Goal: Task Accomplishment & Management: Manage account settings

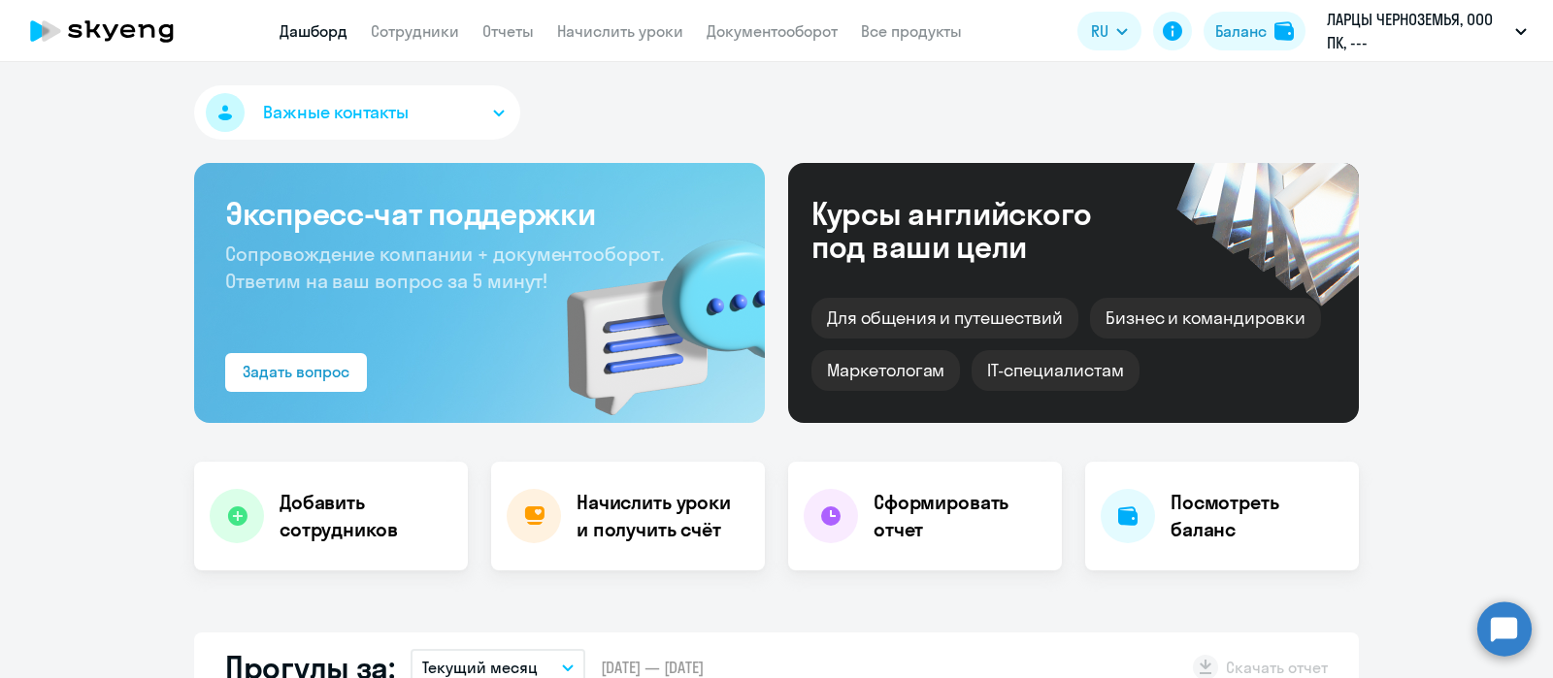
select select "30"
click at [406, 39] on link "Сотрудники" at bounding box center [415, 30] width 88 height 19
select select "30"
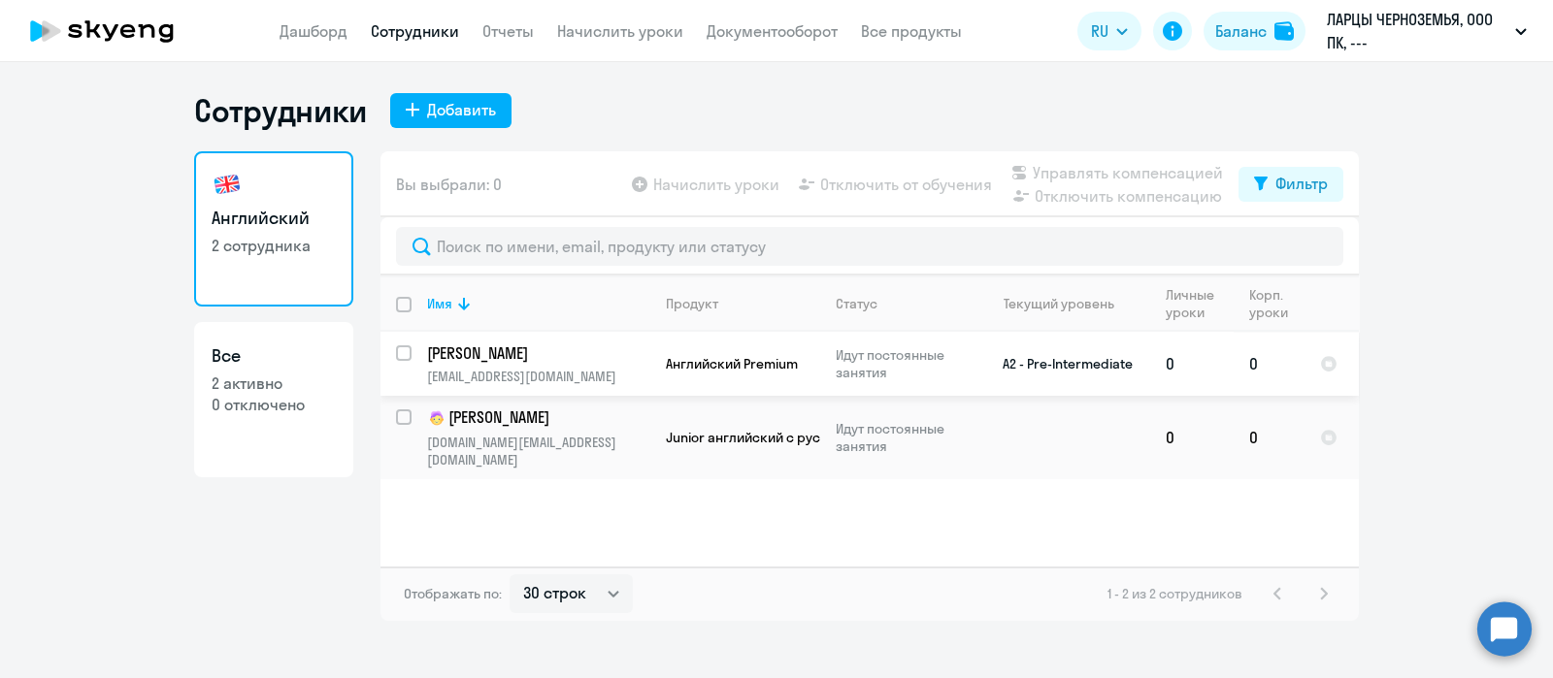
click at [400, 351] on input "select row 4202067" at bounding box center [415, 364] width 39 height 39
checkbox input "true"
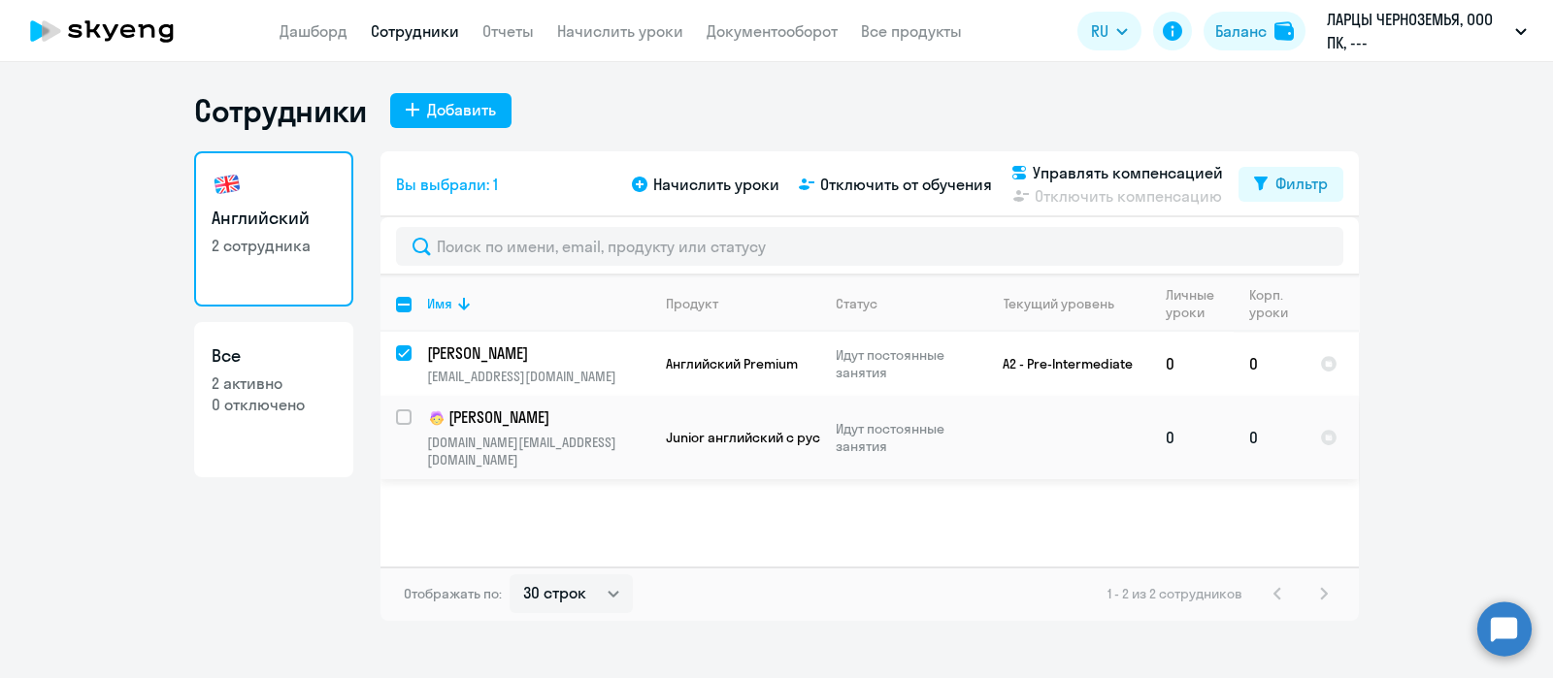
click at [403, 412] on input "select row 9831417" at bounding box center [415, 428] width 39 height 39
checkbox input "true"
click at [408, 410] on input "deselect row 9831417" at bounding box center [415, 428] width 39 height 39
checkbox input "false"
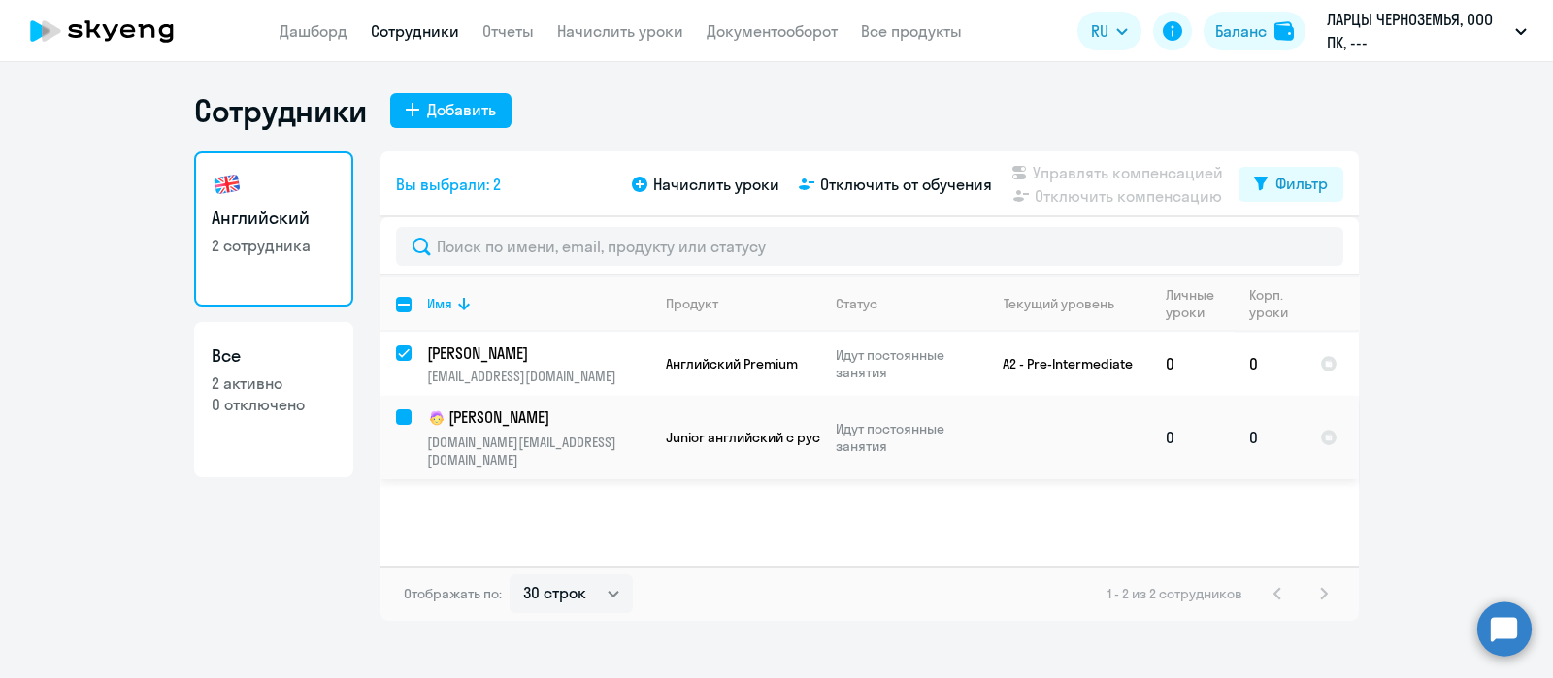
checkbox input "false"
click at [406, 350] on input "deselect row 4202067" at bounding box center [415, 364] width 39 height 39
checkbox input "false"
click at [600, 421] on p "[PERSON_NAME]" at bounding box center [536, 418] width 219 height 23
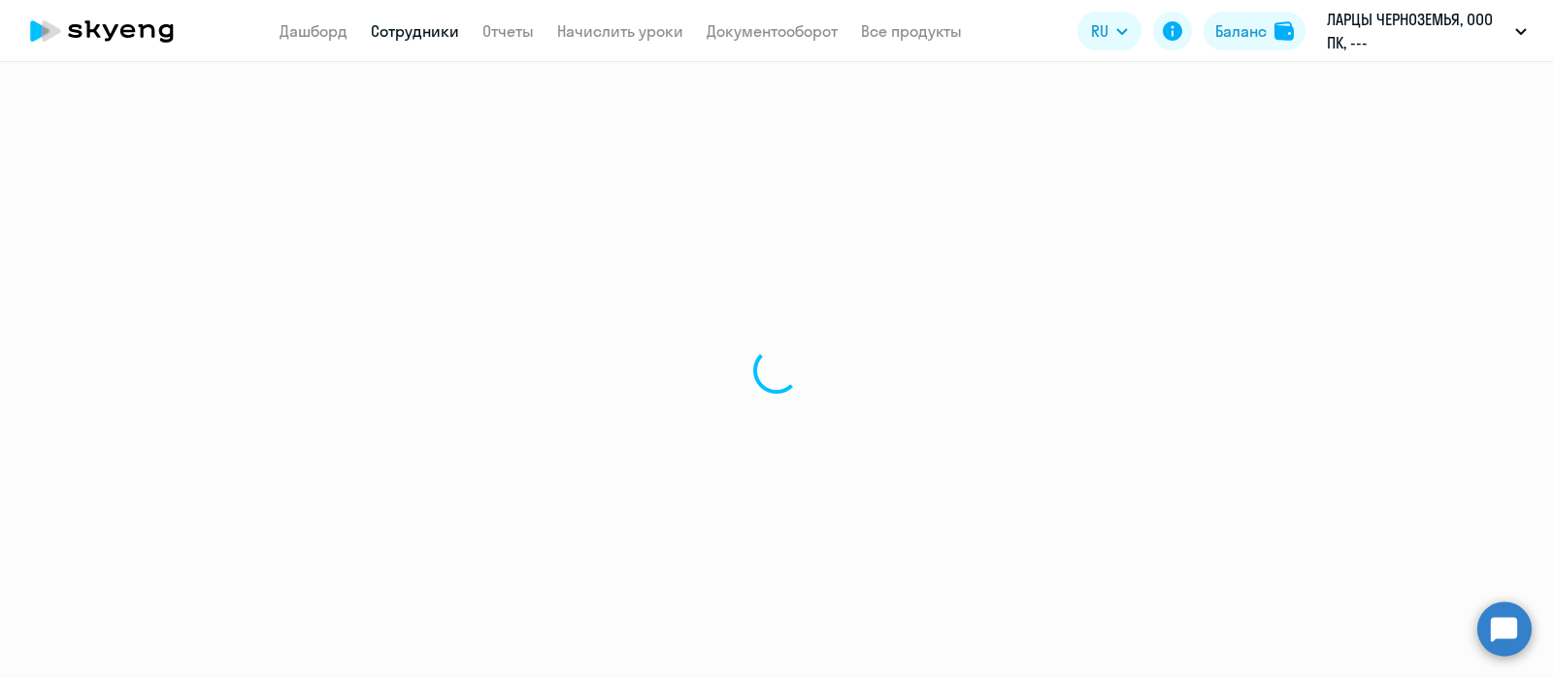
select select "english"
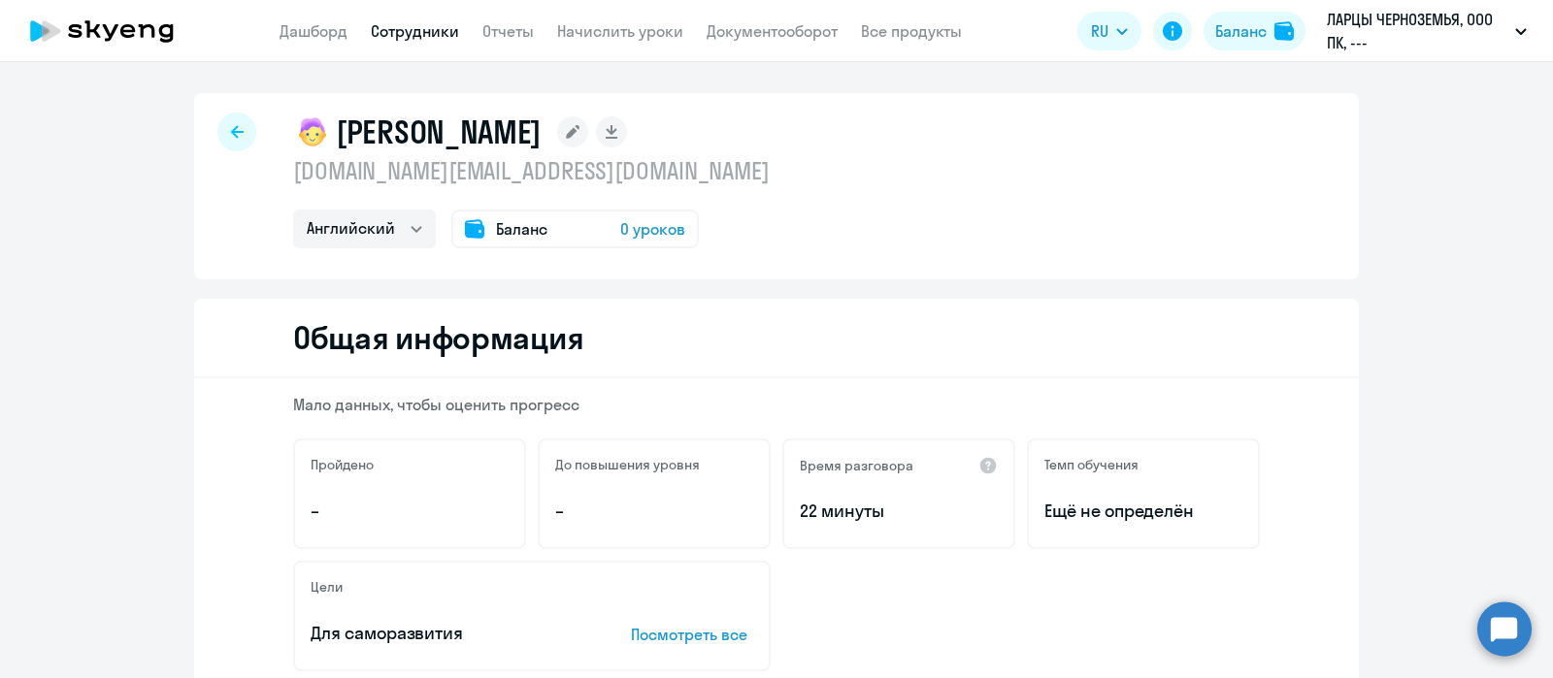
click at [396, 29] on link "Сотрудники" at bounding box center [415, 30] width 88 height 19
select select "30"
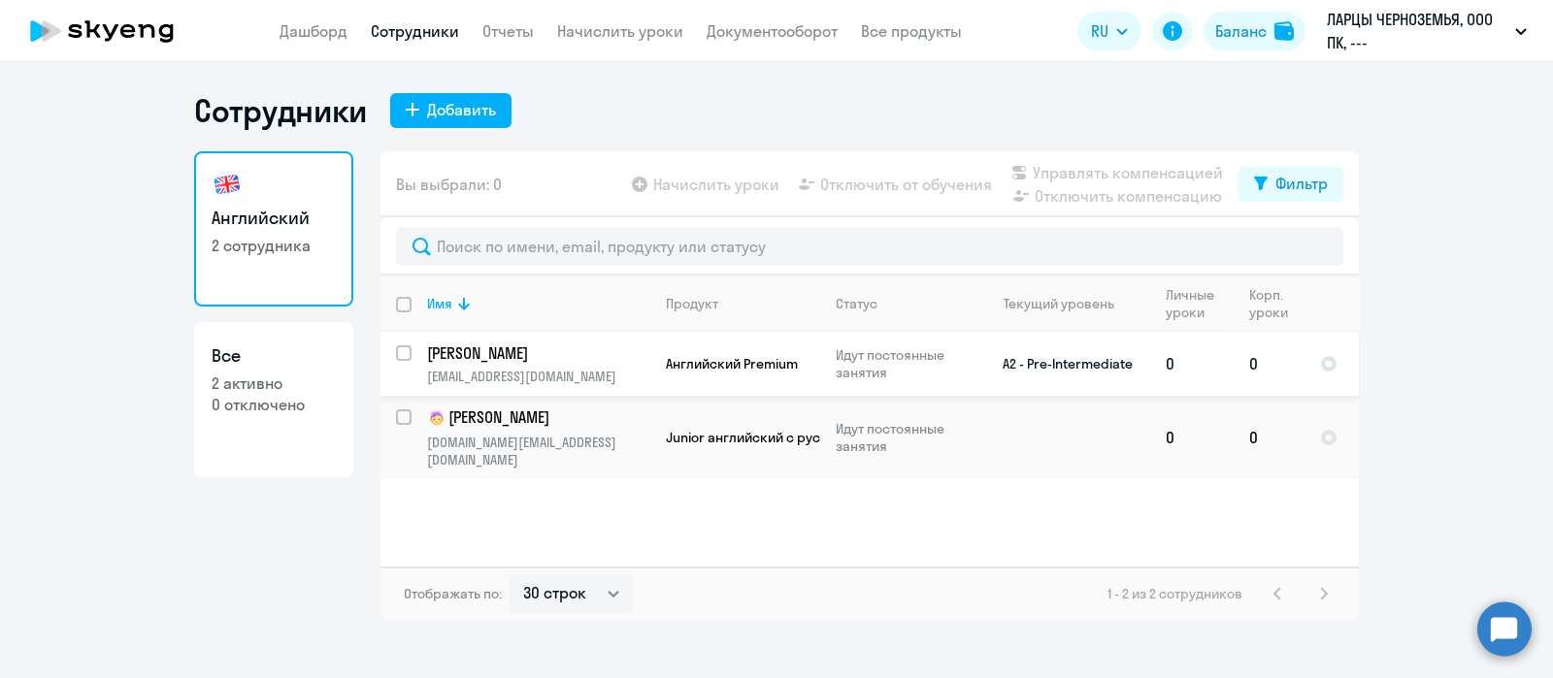
click at [407, 352] on input "select row 4202067" at bounding box center [415, 364] width 39 height 39
checkbox input "true"
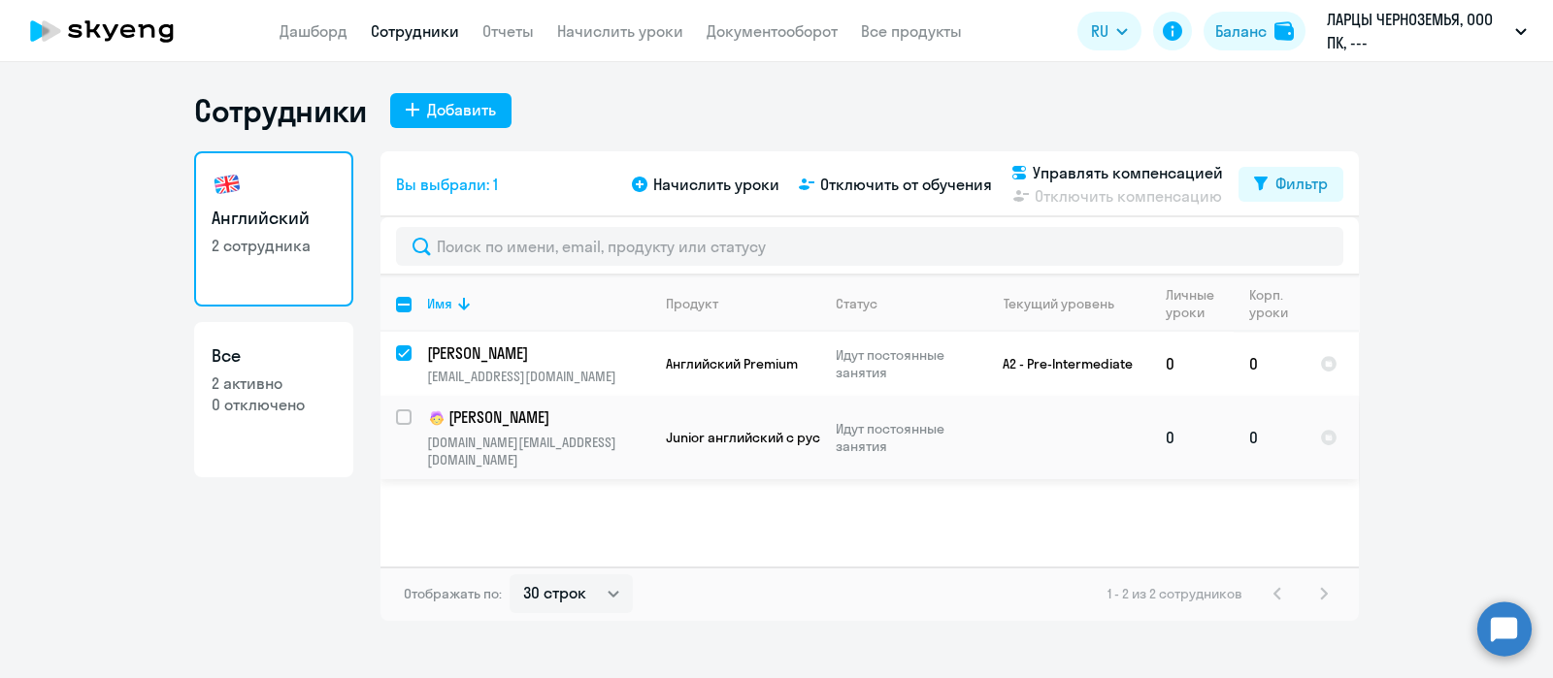
click at [400, 411] on input "select row 9831417" at bounding box center [415, 428] width 39 height 39
checkbox input "true"
click at [868, 182] on span "Отключить от обучения" at bounding box center [906, 184] width 172 height 23
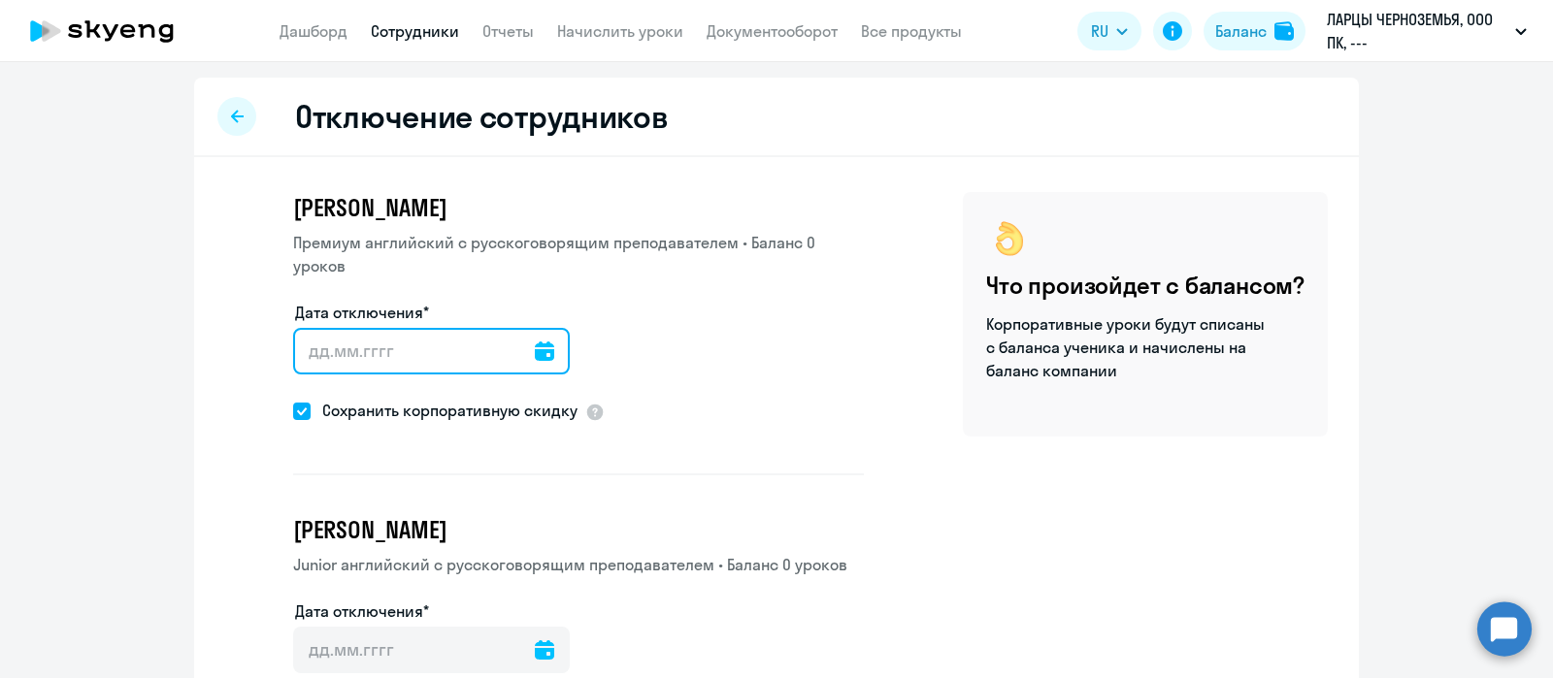
click at [509, 346] on input "Дата отключения*" at bounding box center [431, 351] width 277 height 47
click at [535, 347] on icon at bounding box center [544, 351] width 19 height 19
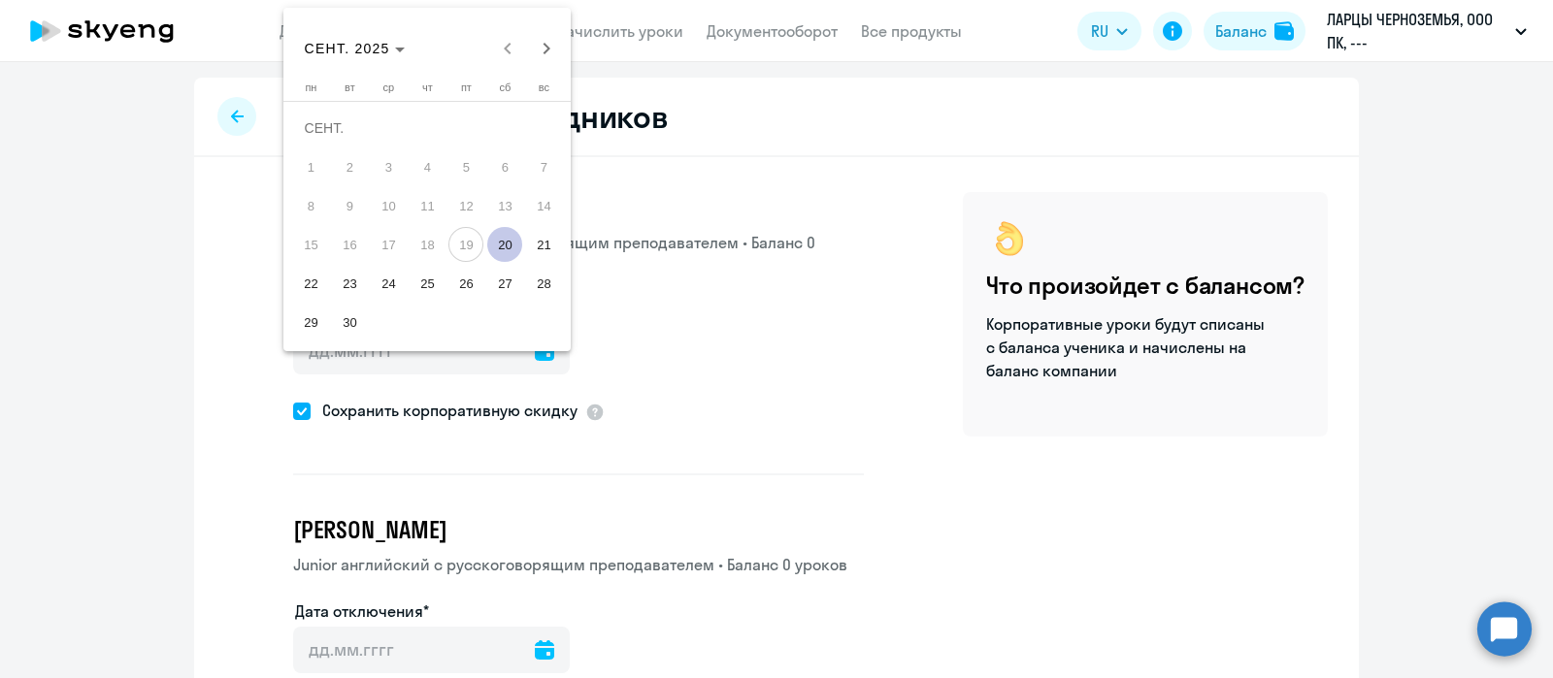
click at [514, 237] on span "20" at bounding box center [504, 244] width 35 height 35
type input "[DATE]"
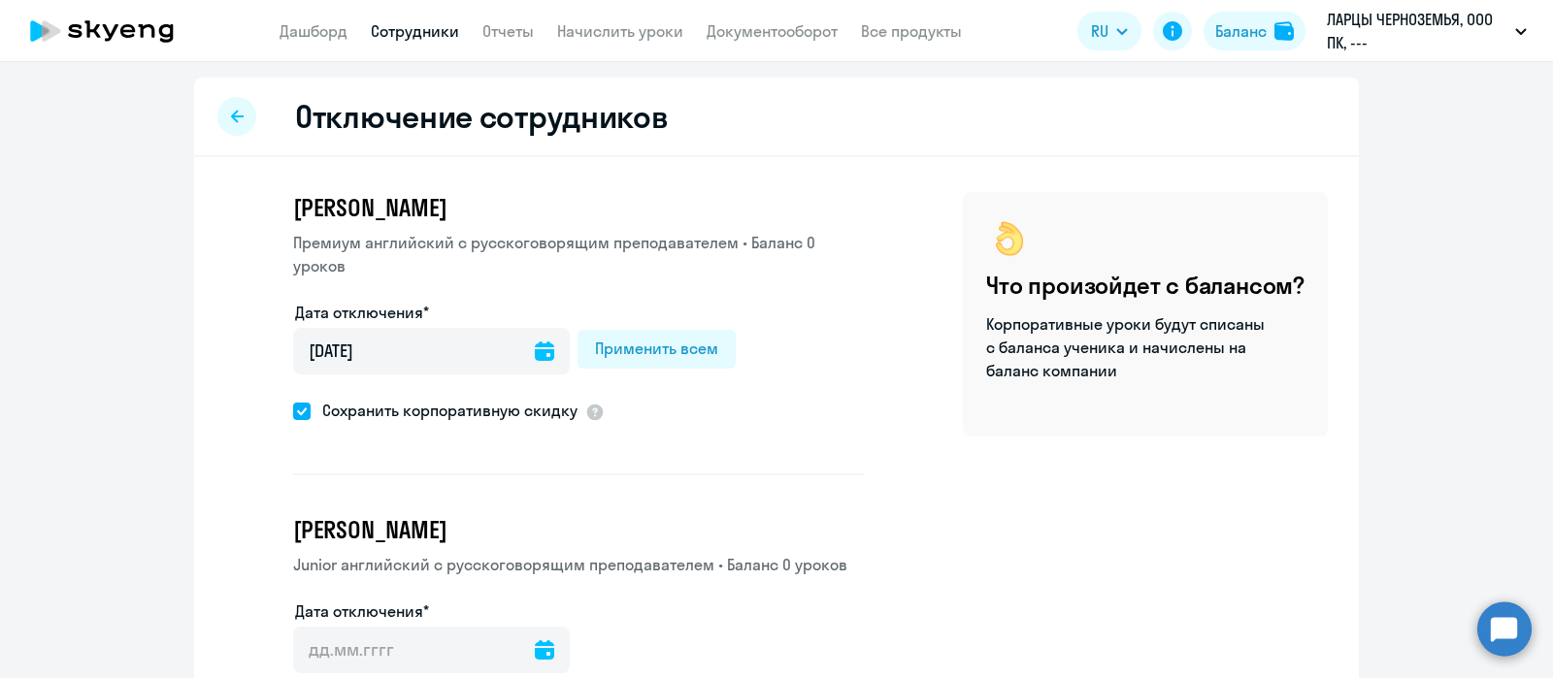
drag, startPoint x: 293, startPoint y: 409, endPoint x: 370, endPoint y: 406, distance: 76.8
click at [294, 409] on span at bounding box center [301, 411] width 17 height 17
click at [293, 410] on input "Сохранить корпоративную скидку" at bounding box center [292, 410] width 1 height 1
checkbox input "false"
click at [651, 342] on div "Применить всем" at bounding box center [656, 348] width 123 height 23
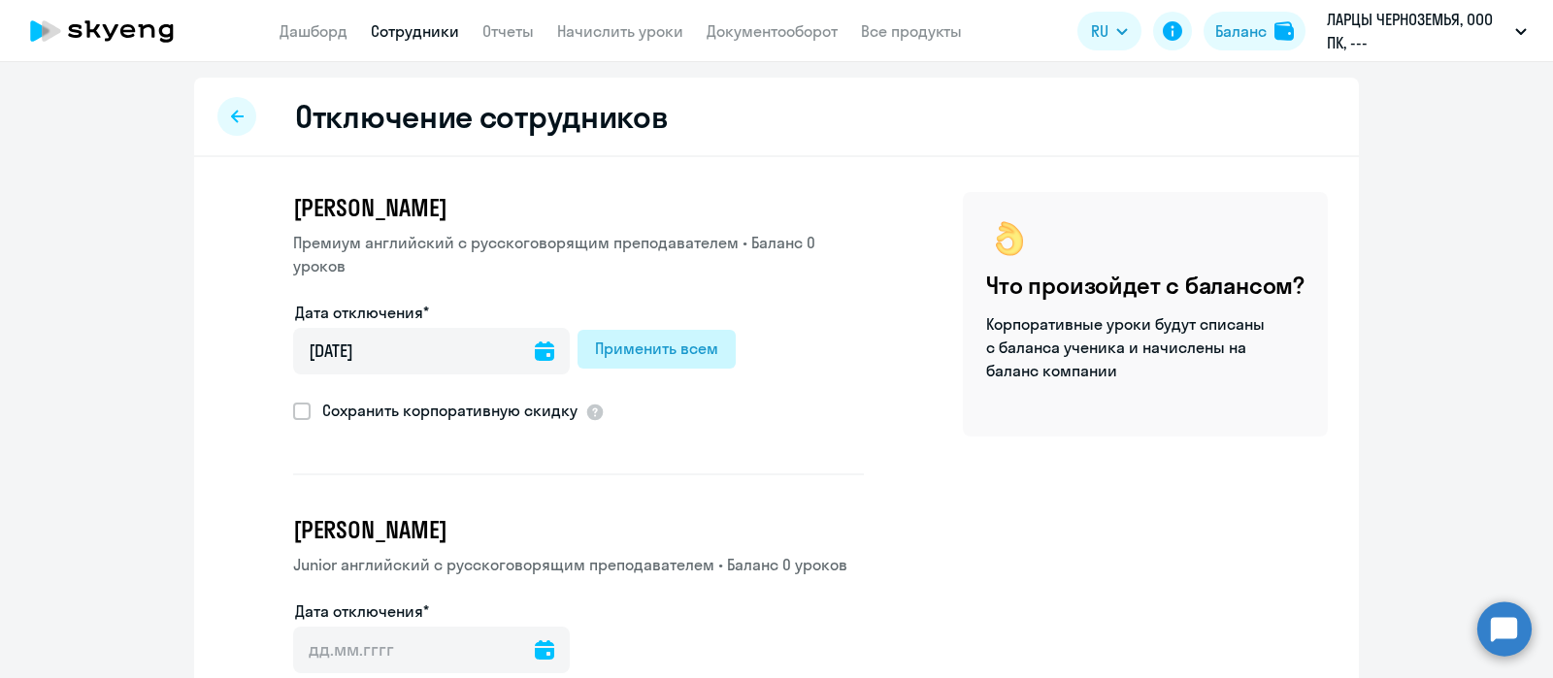
type input "[DATE]"
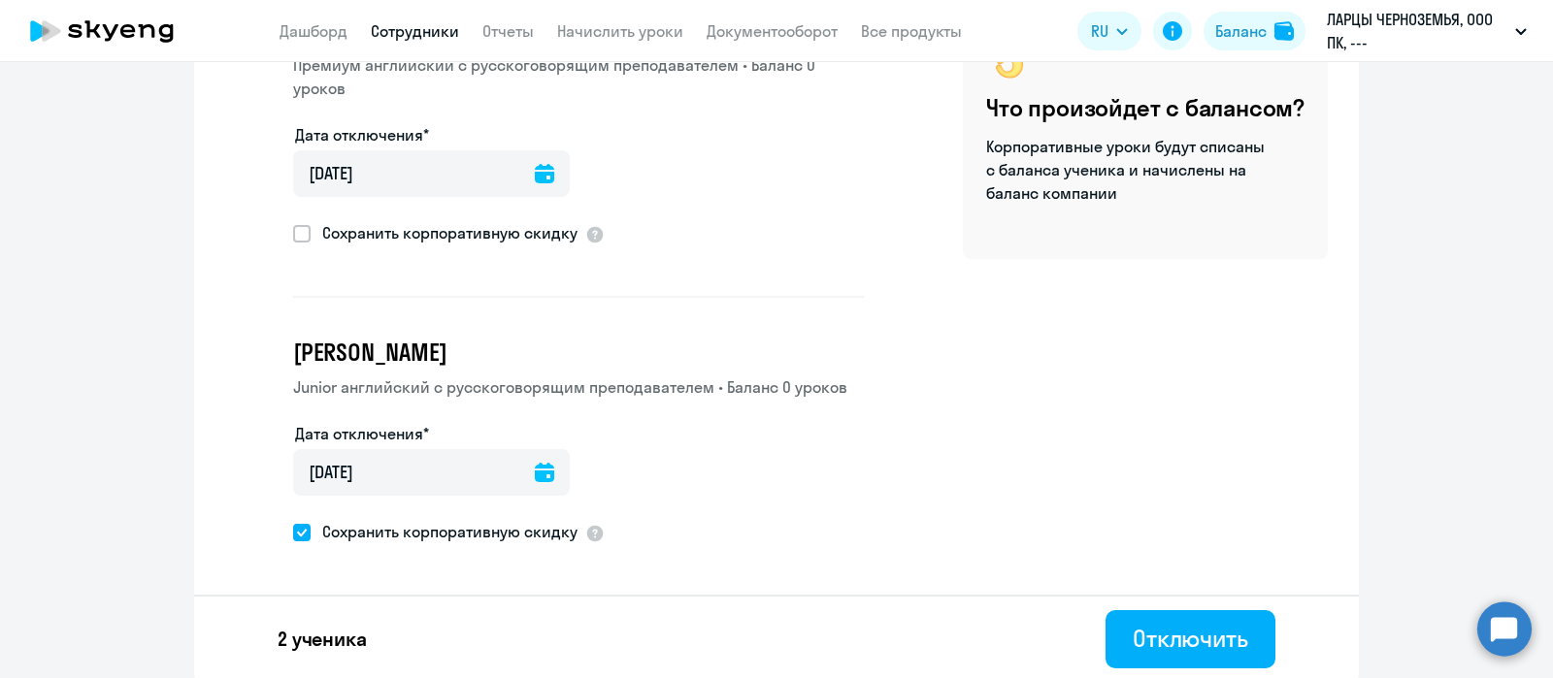
click at [293, 533] on span at bounding box center [301, 532] width 17 height 17
click at [292, 533] on input "Сохранить корпоративную скидку" at bounding box center [292, 532] width 1 height 1
checkbox input "false"
click at [1111, 635] on button "Отключить" at bounding box center [1190, 639] width 170 height 58
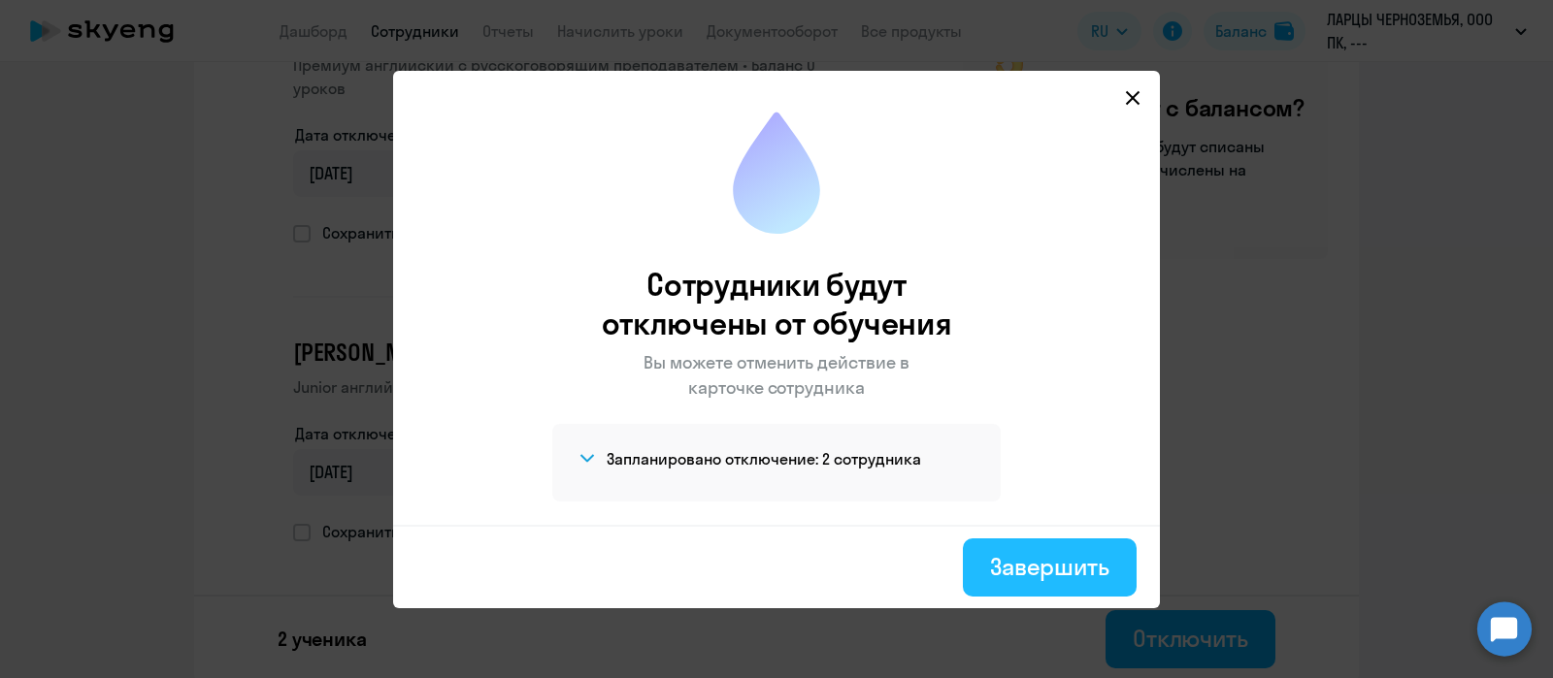
click at [1075, 572] on div "Завершить" at bounding box center [1049, 566] width 119 height 31
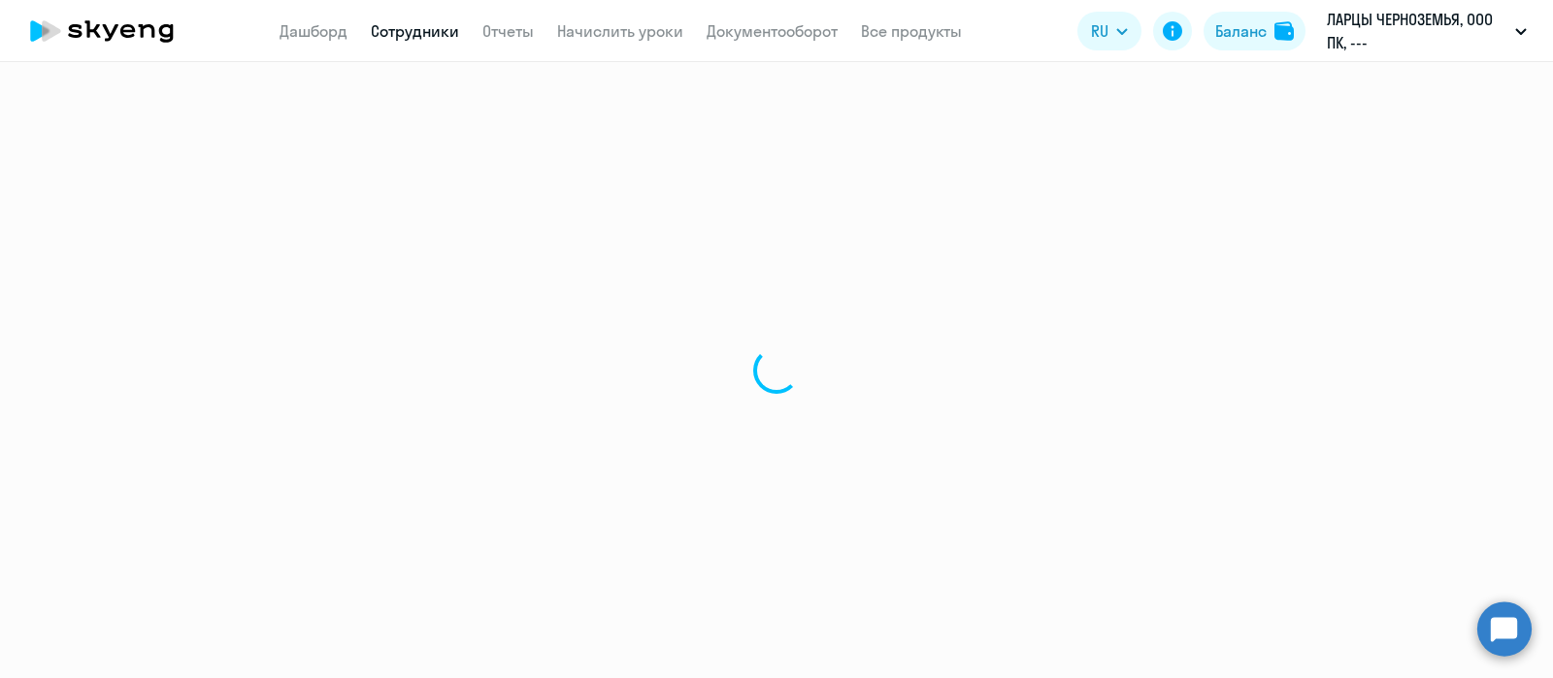
select select "30"
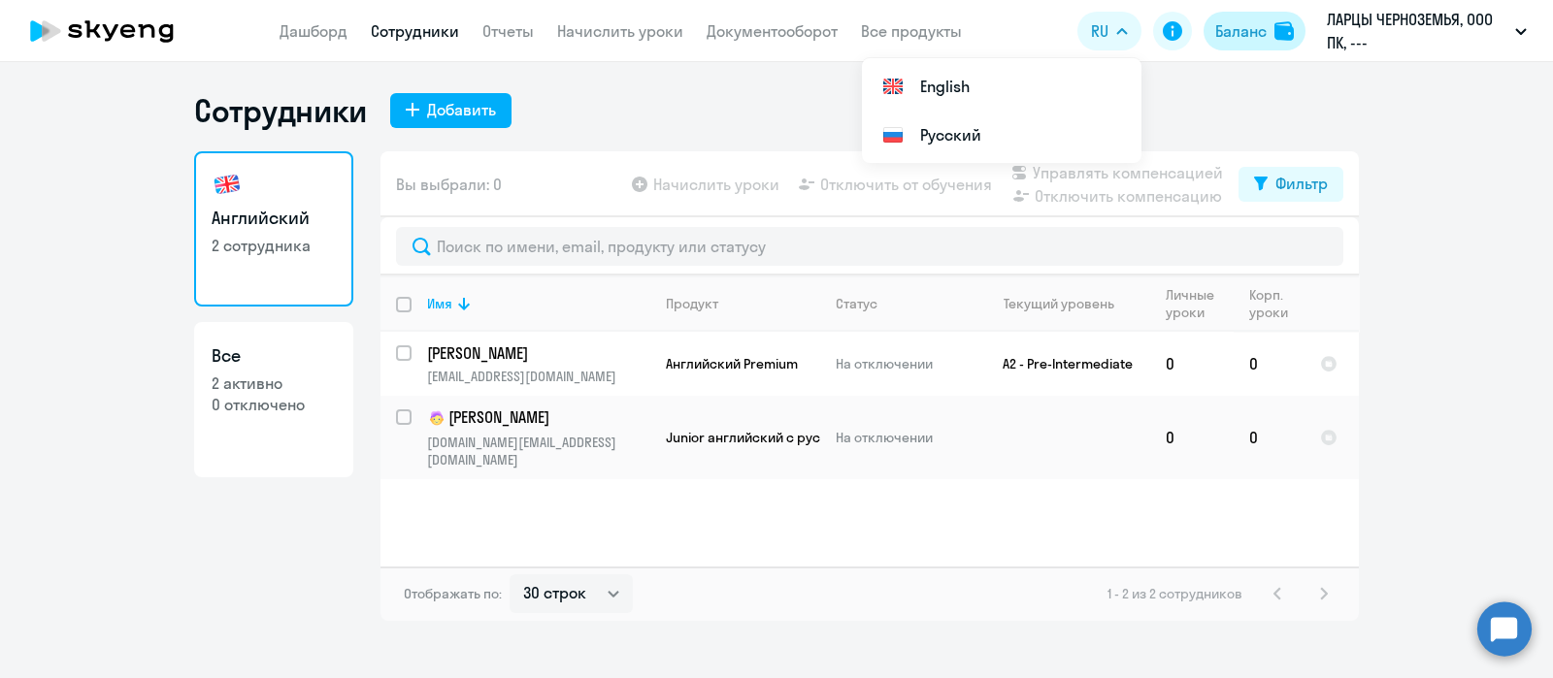
click at [1242, 30] on div "Баланс" at bounding box center [1240, 30] width 51 height 23
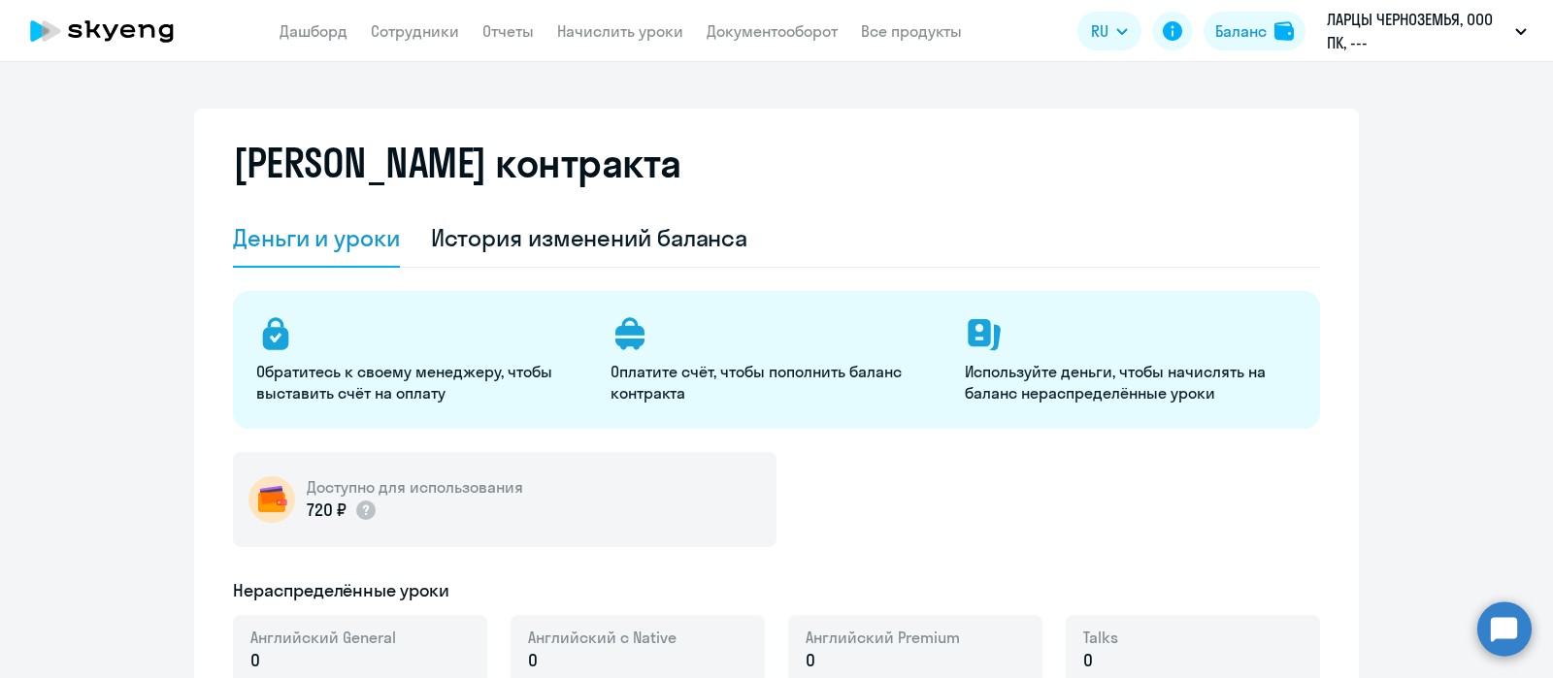
select select "english_adult_not_native_speaker"
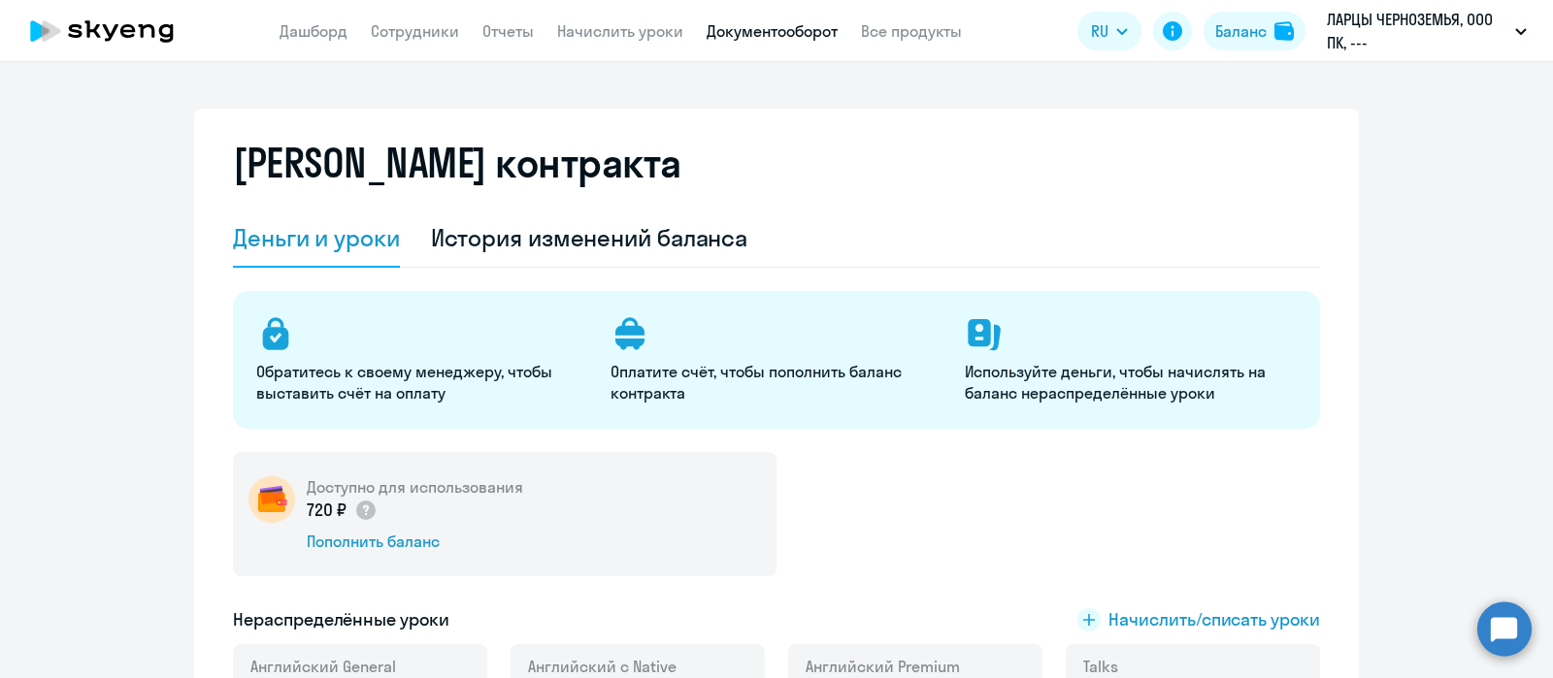
click at [738, 28] on link "Документооборот" at bounding box center [771, 30] width 131 height 19
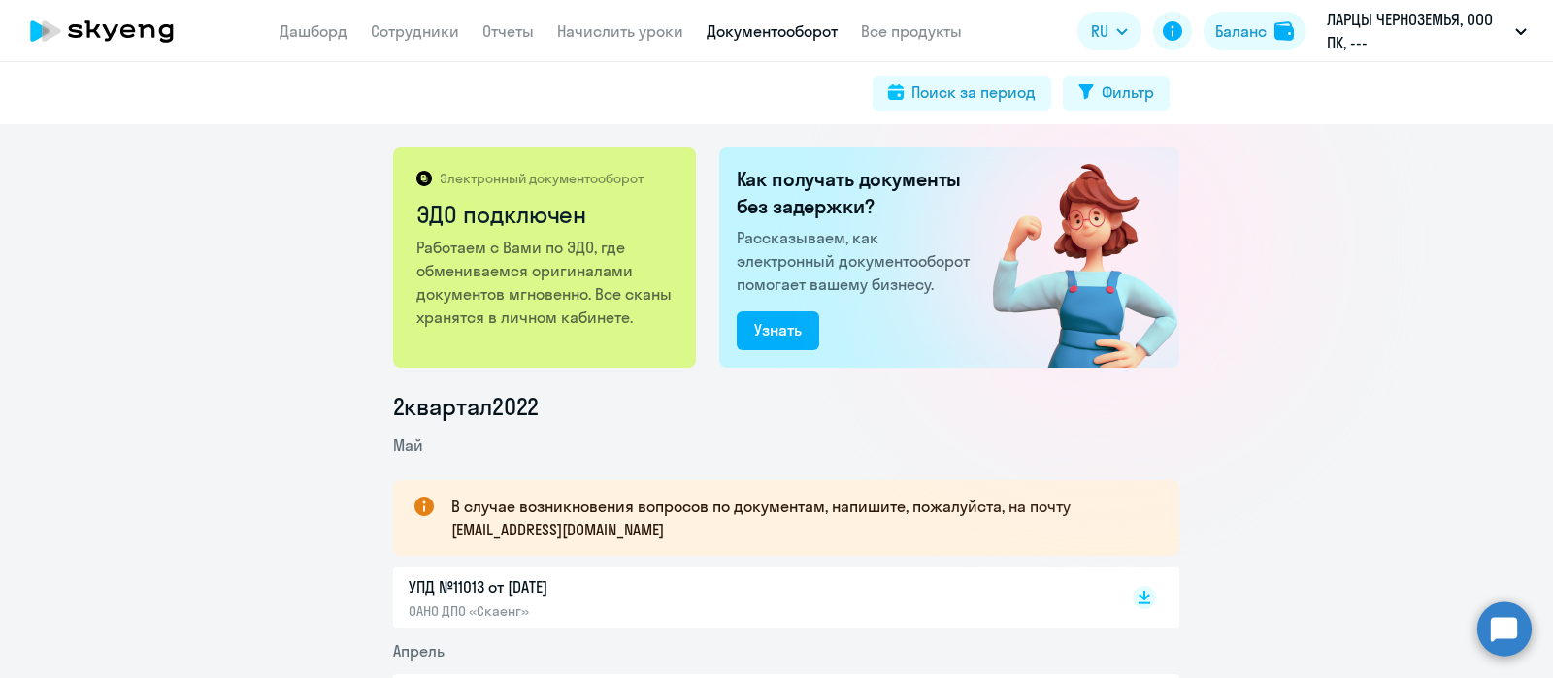
click at [317, 45] on app-header "Дашборд Сотрудники Отчеты Начислить уроки Документооборот Все продукты Дашборд …" at bounding box center [776, 31] width 1553 height 62
